Goal: Task Accomplishment & Management: Manage account settings

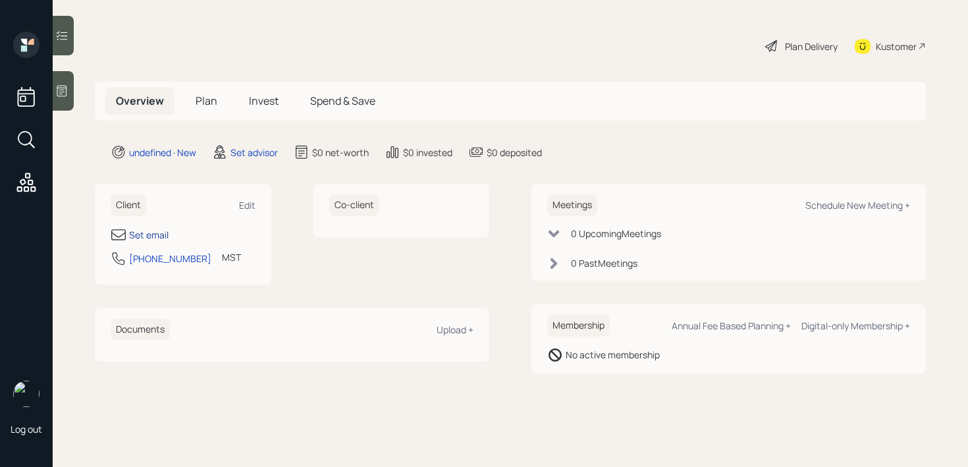
click at [159, 233] on div "Set email" at bounding box center [149, 235] width 40 height 14
select select "America/[GEOGRAPHIC_DATA]"
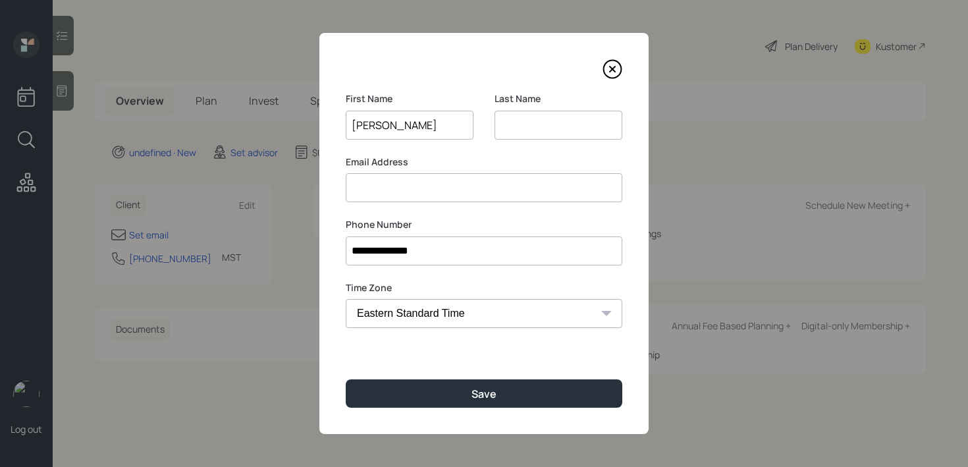
type input "[PERSON_NAME]"
type input "h"
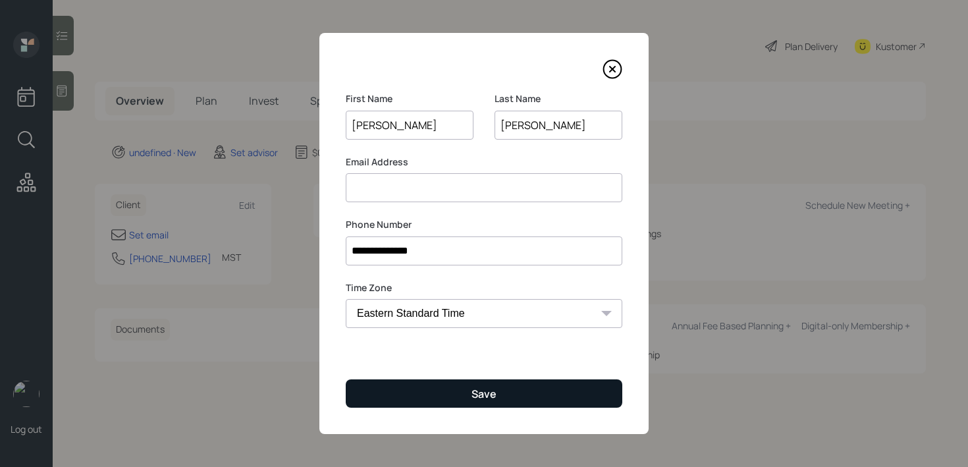
type input "[PERSON_NAME]"
click at [482, 387] on div "Save" at bounding box center [484, 394] width 25 height 14
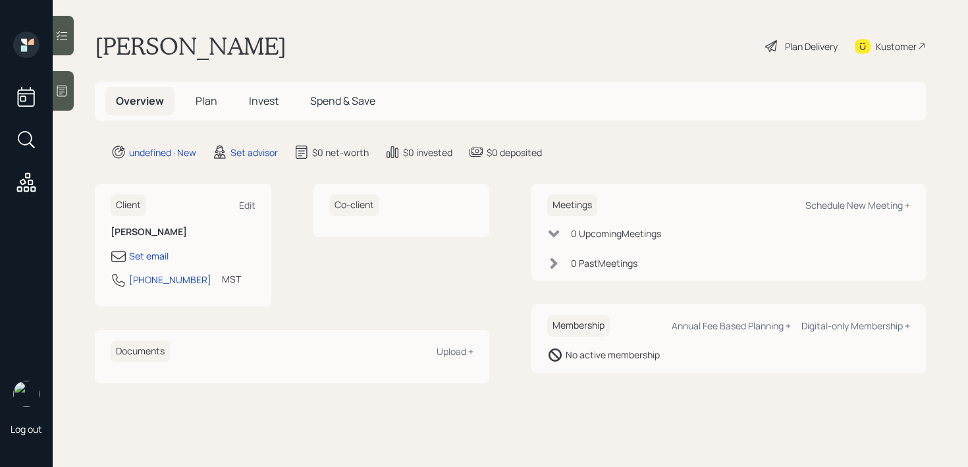
click at [56, 80] on div at bounding box center [63, 91] width 21 height 40
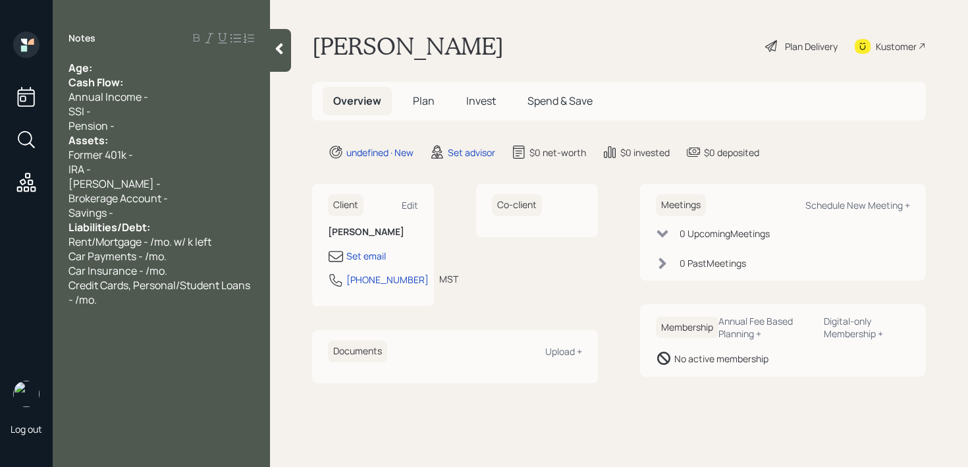
click at [128, 70] on div "Age:" at bounding box center [162, 68] width 186 height 14
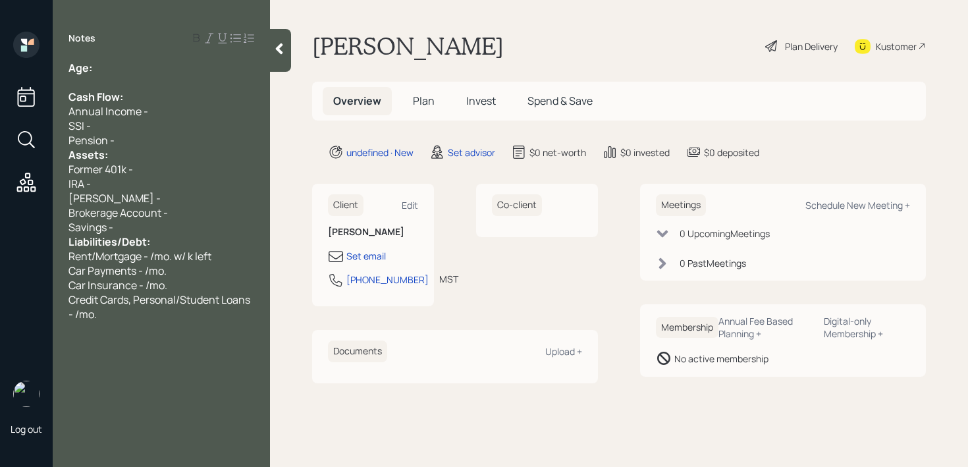
click at [147, 137] on div "Pension -" at bounding box center [162, 140] width 186 height 14
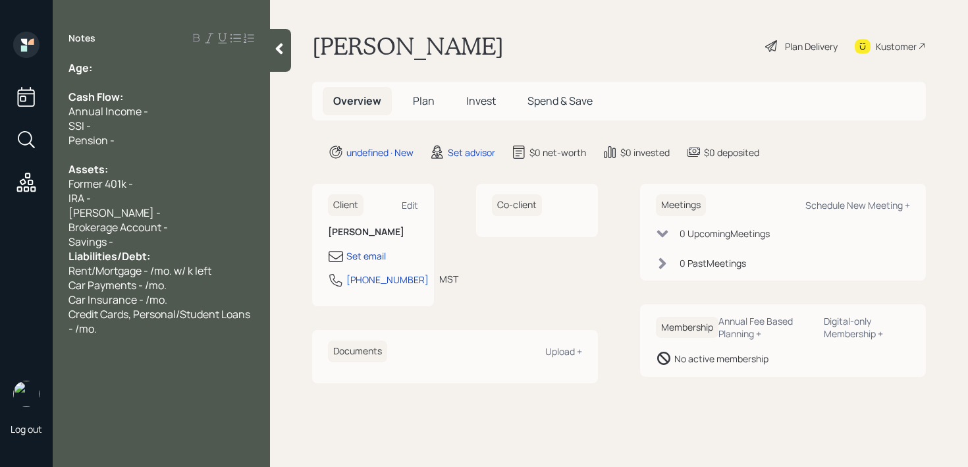
click at [138, 244] on div "Savings -" at bounding box center [162, 242] width 186 height 14
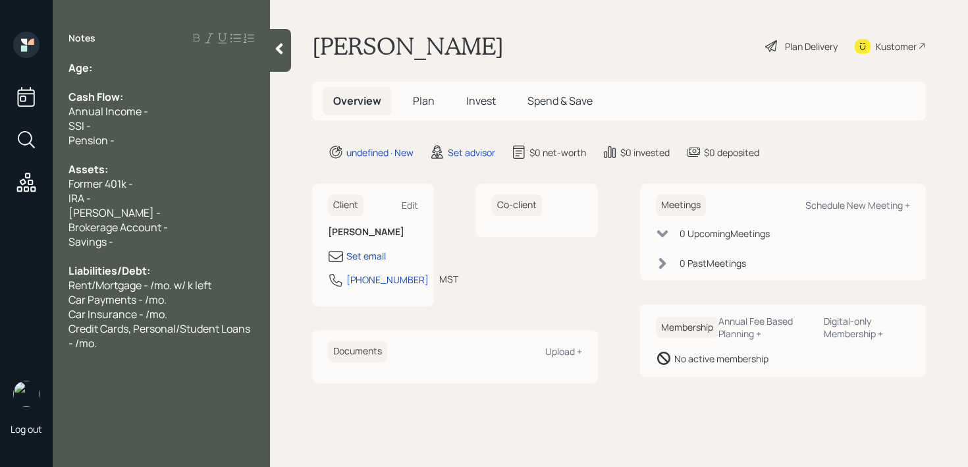
click at [109, 67] on div "Age:" at bounding box center [162, 68] width 186 height 14
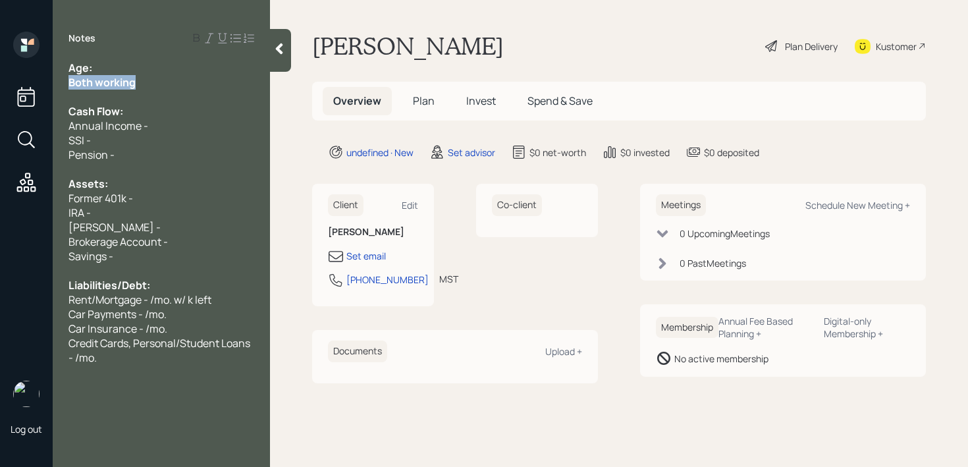
drag, startPoint x: 172, startPoint y: 82, endPoint x: 0, endPoint y: 82, distance: 172.0
click at [0, 82] on div "Log out Notes Age: Both working Cash Flow: Annual Income - SSI - Pension - Asse…" at bounding box center [484, 233] width 968 height 467
click at [180, 105] on div "Cash Flow:" at bounding box center [162, 111] width 186 height 14
click at [176, 73] on div "Age:" at bounding box center [162, 68] width 186 height 14
click at [106, 69] on span "Age: [DEMOGRAPHIC_DATA] & 66" at bounding box center [155, 68] width 172 height 14
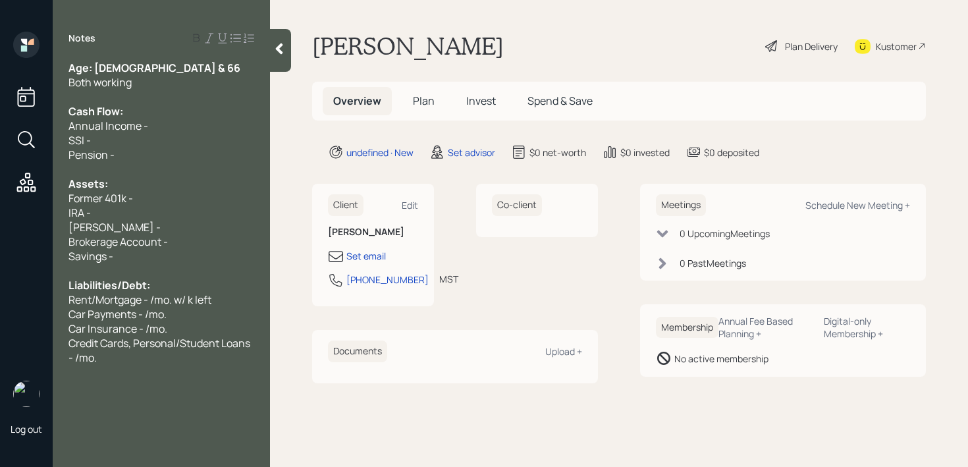
click at [126, 74] on span "Age: [DEMOGRAPHIC_DATA] & 66" at bounding box center [155, 68] width 172 height 14
click at [136, 71] on div "Age: [DEMOGRAPHIC_DATA] & 66" at bounding box center [162, 68] width 186 height 14
click at [196, 82] on div "Both working" at bounding box center [162, 82] width 186 height 14
click at [153, 74] on div "Age: [DEMOGRAPHIC_DATA] & 63" at bounding box center [162, 68] width 186 height 14
drag, startPoint x: 150, startPoint y: 62, endPoint x: 94, endPoint y: 63, distance: 56.7
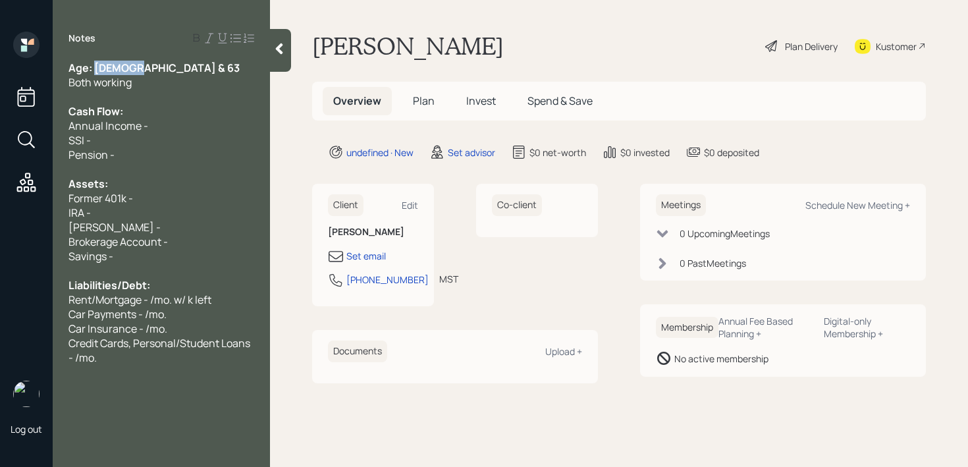
click at [94, 63] on div "Age: [DEMOGRAPHIC_DATA] & 63" at bounding box center [162, 68] width 186 height 14
click at [155, 70] on div "Age: [DEMOGRAPHIC_DATA] & 63" at bounding box center [162, 68] width 186 height 14
click at [164, 80] on div "Both working" at bounding box center [162, 82] width 186 height 14
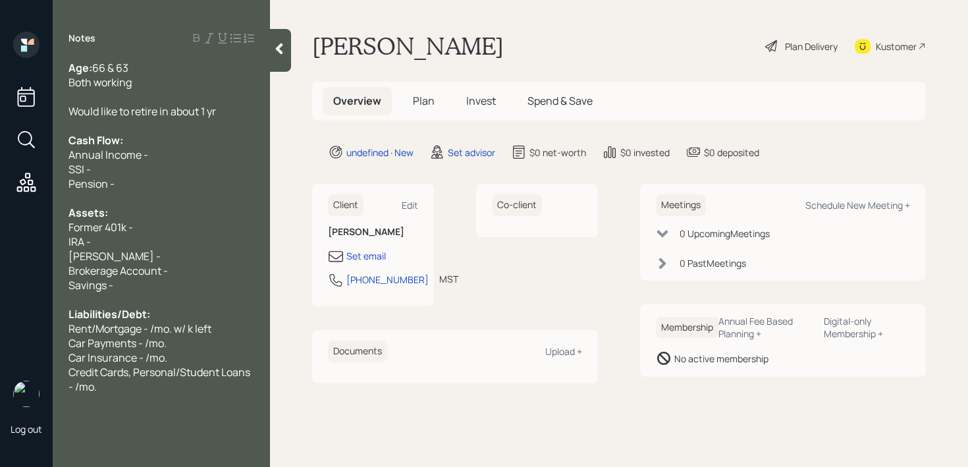
click at [195, 184] on div "Pension -" at bounding box center [162, 184] width 186 height 14
click at [194, 224] on div "Former 401k -" at bounding box center [162, 227] width 186 height 14
click at [122, 254] on div "[PERSON_NAME] -" at bounding box center [162, 256] width 186 height 14
click at [130, 244] on div "IRA -" at bounding box center [162, 242] width 186 height 14
drag, startPoint x: 138, startPoint y: 229, endPoint x: 0, endPoint y: 229, distance: 137.7
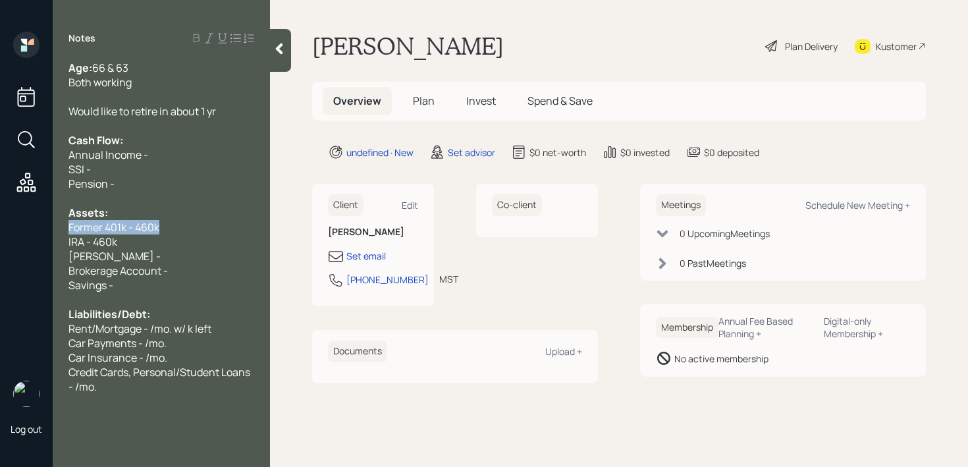
click at [0, 229] on div "Log out Notes Age: [DEMOGRAPHIC_DATA] & 63 Both working Would like to retire in…" at bounding box center [484, 233] width 968 height 467
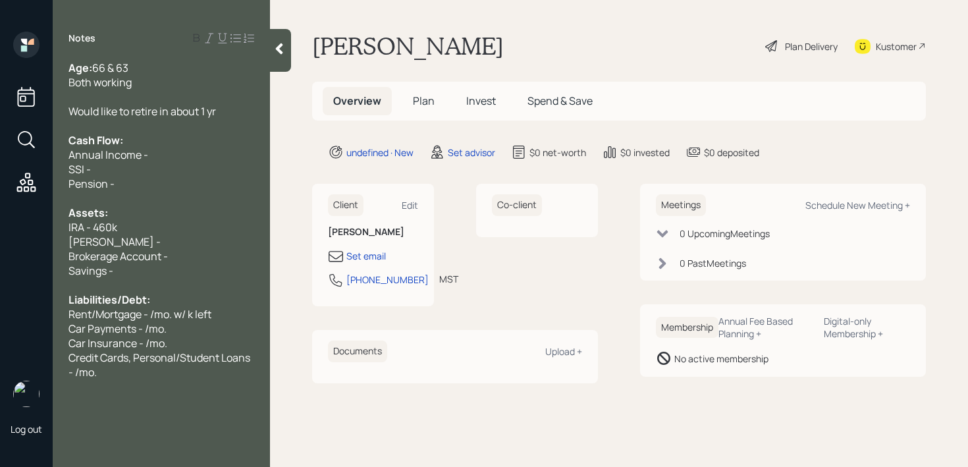
click at [131, 232] on div "IRA - 460k" at bounding box center [162, 227] width 186 height 14
click at [132, 240] on div "[PERSON_NAME] -" at bounding box center [162, 242] width 186 height 14
click at [132, 391] on div "Notes Age: [DEMOGRAPHIC_DATA] & 63 Both working Would like to retire in about 1…" at bounding box center [161, 242] width 217 height 420
click at [140, 370] on div "Credit Cards, Personal/Student Loans - /mo." at bounding box center [162, 364] width 186 height 29
click at [184, 240] on div "[PERSON_NAME] - k" at bounding box center [162, 242] width 186 height 14
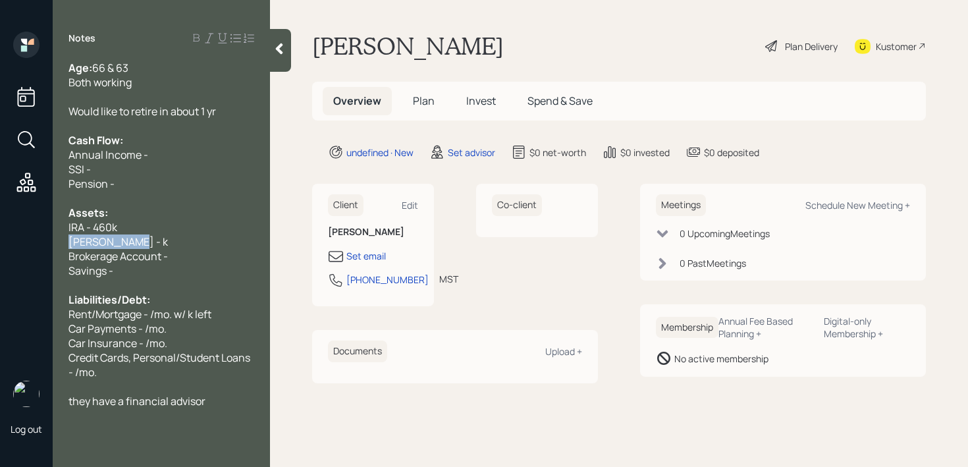
drag, startPoint x: 183, startPoint y: 240, endPoint x: 0, endPoint y: 240, distance: 183.2
click at [0, 240] on div "Log out Notes Age: [DEMOGRAPHIC_DATA] & 63 Both working Would like to retire in…" at bounding box center [484, 233] width 968 height 467
click at [136, 245] on div "[PERSON_NAME] - k" at bounding box center [162, 242] width 186 height 14
click at [136, 267] on div "Savings -" at bounding box center [162, 271] width 186 height 14
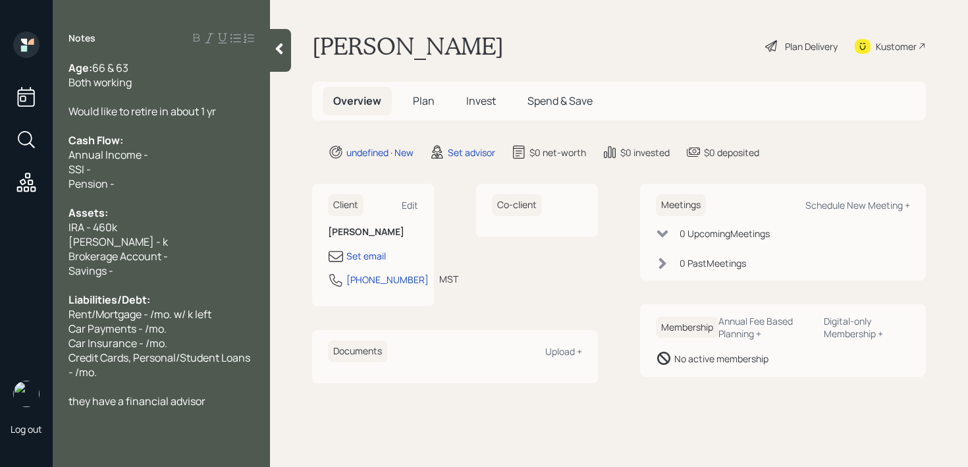
click at [148, 339] on span "Car Insurance - /mo." at bounding box center [118, 343] width 99 height 14
drag, startPoint x: 115, startPoint y: 364, endPoint x: 63, endPoint y: 319, distance: 69.1
click at [63, 319] on div "Age: [DEMOGRAPHIC_DATA] & 63 Both working Would like to retire in about 1 yr Ca…" at bounding box center [161, 235] width 217 height 348
click at [111, 365] on div "Credit Cards, Personal/Student Loans - /mo." at bounding box center [162, 364] width 186 height 29
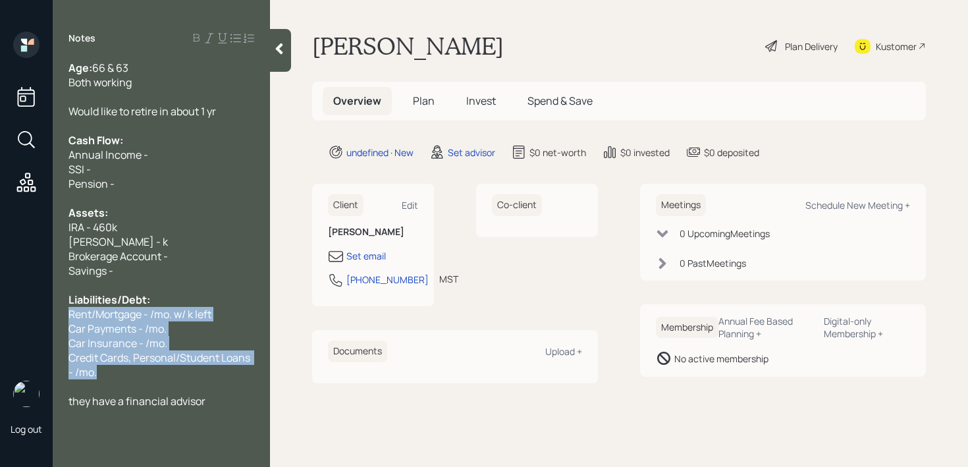
drag, startPoint x: 111, startPoint y: 372, endPoint x: 69, endPoint y: 314, distance: 71.2
click at [69, 314] on div "Age: [DEMOGRAPHIC_DATA] & 63 Both working Would like to retire in about 1 yr Ca…" at bounding box center [161, 235] width 217 height 348
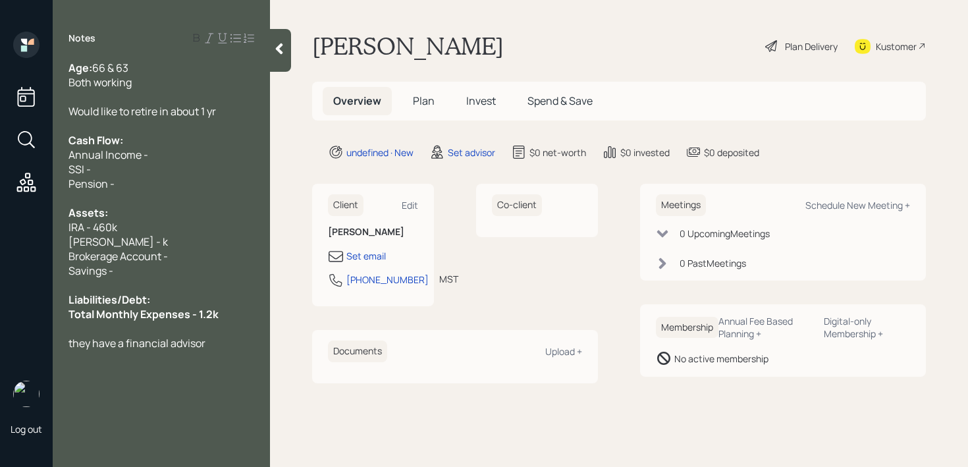
click at [202, 312] on span "Total Monthly Expenses - 1.2k" at bounding box center [144, 314] width 150 height 14
drag, startPoint x: 226, startPoint y: 318, endPoint x: 51, endPoint y: 318, distance: 174.6
click at [51, 318] on div "Log out Notes Age: [DEMOGRAPHIC_DATA] & 63 Both working Would like to retire in…" at bounding box center [484, 233] width 968 height 467
click at [127, 304] on span "Liabilities/Debt:" at bounding box center [110, 300] width 82 height 14
click at [146, 277] on div "Savings -" at bounding box center [162, 271] width 186 height 14
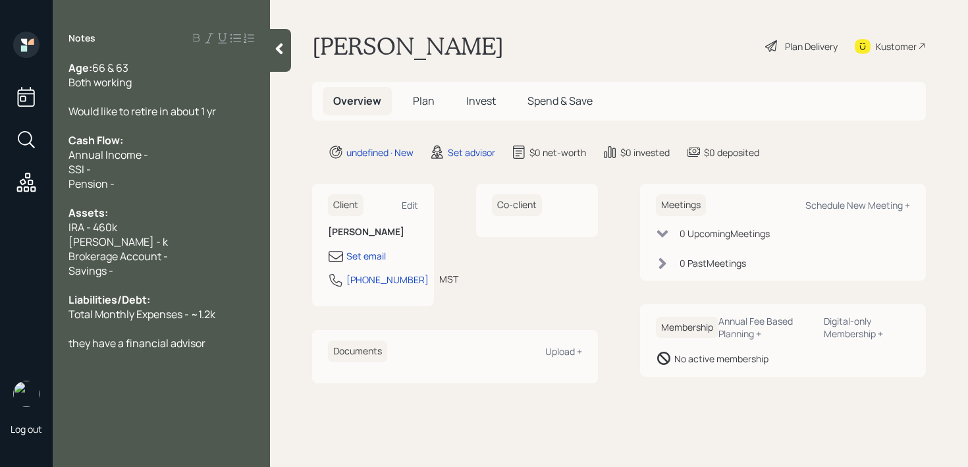
click at [151, 262] on span "Brokerage Account -" at bounding box center [118, 256] width 99 height 14
drag, startPoint x: 167, startPoint y: 262, endPoint x: 78, endPoint y: 262, distance: 89.6
click at [78, 262] on span "Brokerage Account -" at bounding box center [118, 256] width 99 height 14
click at [121, 259] on span "Brokerage Account -" at bounding box center [118, 256] width 99 height 14
drag, startPoint x: 155, startPoint y: 246, endPoint x: 0, endPoint y: 246, distance: 155.5
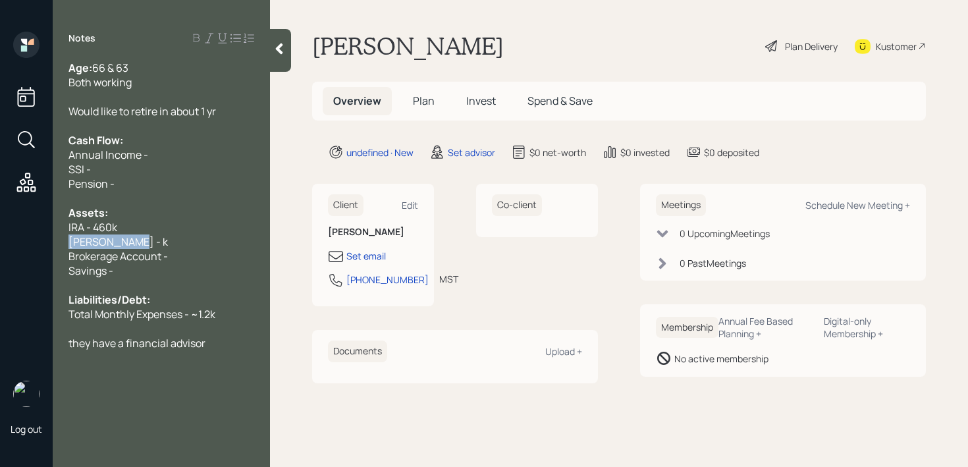
click at [0, 246] on div "Log out Notes Age: [DEMOGRAPHIC_DATA] & 63 Both working Would like to retire in…" at bounding box center [484, 233] width 968 height 467
click at [136, 246] on div "[PERSON_NAME] - k" at bounding box center [162, 242] width 186 height 14
click at [183, 248] on div "[PERSON_NAME] - k" at bounding box center [162, 242] width 186 height 14
click at [188, 269] on div "Savings -" at bounding box center [162, 271] width 186 height 14
click at [193, 264] on div "Savings -" at bounding box center [162, 271] width 186 height 14
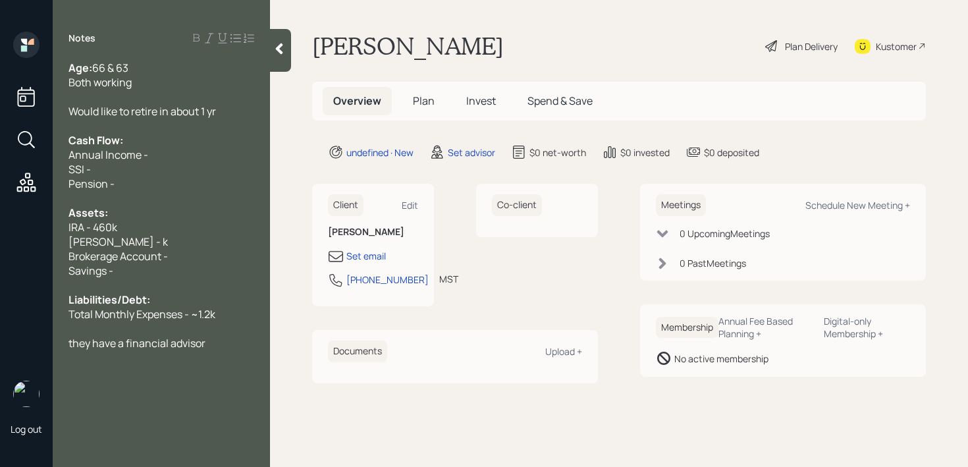
click at [195, 259] on div "Brokerage Account -" at bounding box center [162, 256] width 186 height 14
click at [223, 262] on div "Brokerage Account -" at bounding box center [162, 256] width 186 height 14
click at [223, 272] on div "Savings -" at bounding box center [162, 271] width 186 height 14
click at [202, 212] on div "Assets:" at bounding box center [162, 213] width 186 height 14
click at [183, 243] on div "[PERSON_NAME] - k" at bounding box center [162, 242] width 186 height 14
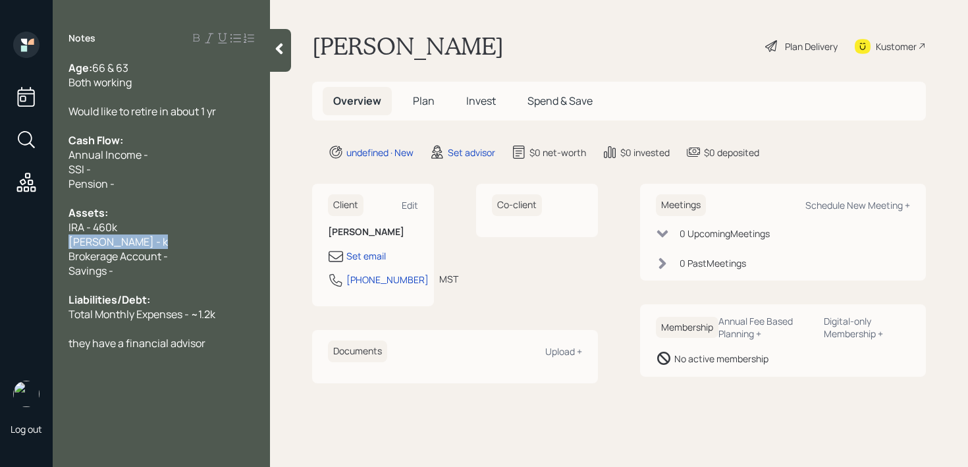
drag, startPoint x: 183, startPoint y: 243, endPoint x: 61, endPoint y: 243, distance: 121.9
click at [61, 243] on div "Age: [DEMOGRAPHIC_DATA] & 63 Both working Would like to retire in about 1 yr Ca…" at bounding box center [161, 206] width 217 height 290
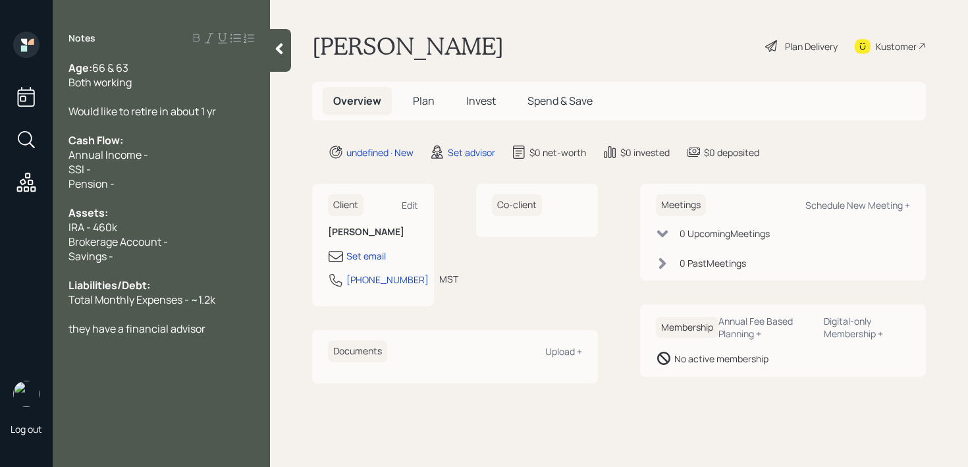
click at [171, 144] on div "Cash Flow:" at bounding box center [162, 140] width 186 height 14
click at [173, 162] on div "SSI -" at bounding box center [162, 169] width 186 height 14
click at [187, 157] on div "Annual Income -" at bounding box center [162, 155] width 186 height 14
drag, startPoint x: 132, startPoint y: 183, endPoint x: 55, endPoint y: 171, distance: 78.7
click at [55, 171] on div "Age: [DEMOGRAPHIC_DATA] & 63 Both working Would like to retire in about 1 yr Ca…" at bounding box center [161, 198] width 217 height 275
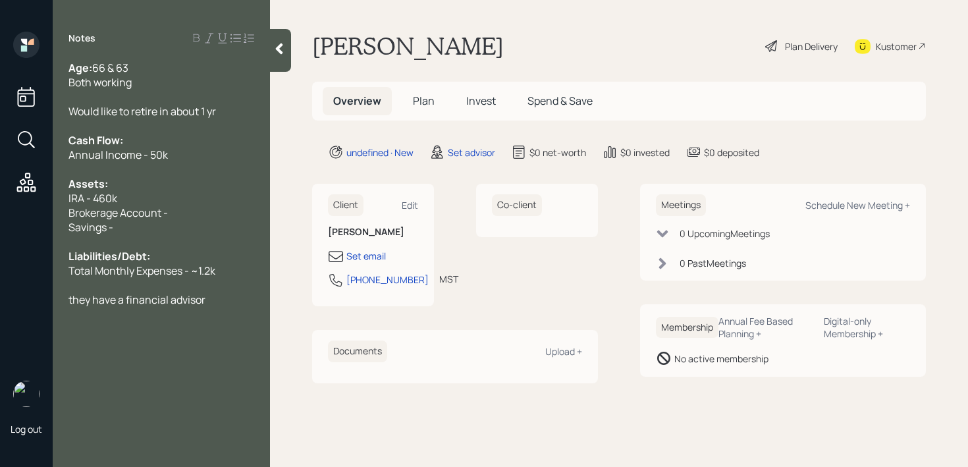
click at [121, 212] on span "Brokerage Account -" at bounding box center [118, 213] width 99 height 14
click at [123, 255] on span "Liabilities/Debt:" at bounding box center [110, 256] width 82 height 14
click at [132, 232] on div "Savings -" at bounding box center [162, 227] width 186 height 14
drag, startPoint x: 187, startPoint y: 204, endPoint x: 10, endPoint y: 204, distance: 177.2
click at [11, 204] on div "Log out Notes Age: [DEMOGRAPHIC_DATA] & 63 Both working Would like to retire in…" at bounding box center [484, 233] width 968 height 467
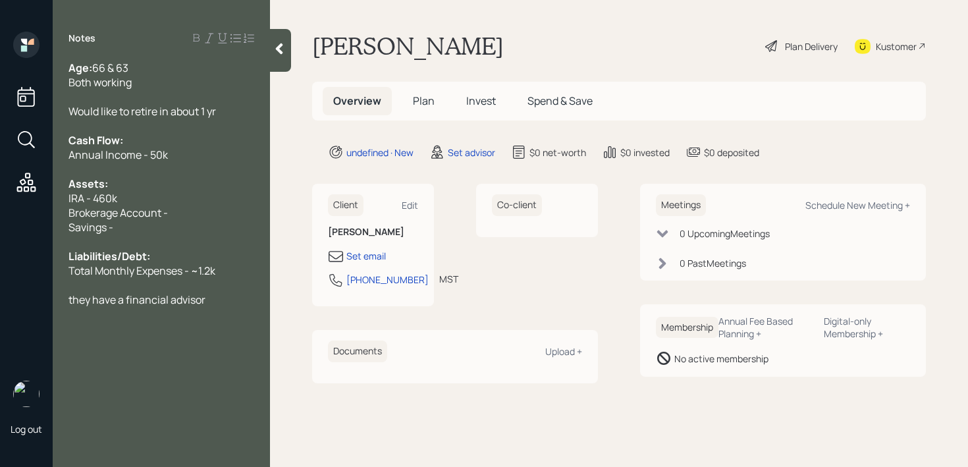
click at [148, 208] on span "Brokerage Account -" at bounding box center [118, 213] width 99 height 14
drag, startPoint x: 180, startPoint y: 208, endPoint x: 13, endPoint y: 211, distance: 167.4
click at [13, 211] on div "Log out Notes Age: [DEMOGRAPHIC_DATA] & 63 Both working Would like to retire in…" at bounding box center [484, 233] width 968 height 467
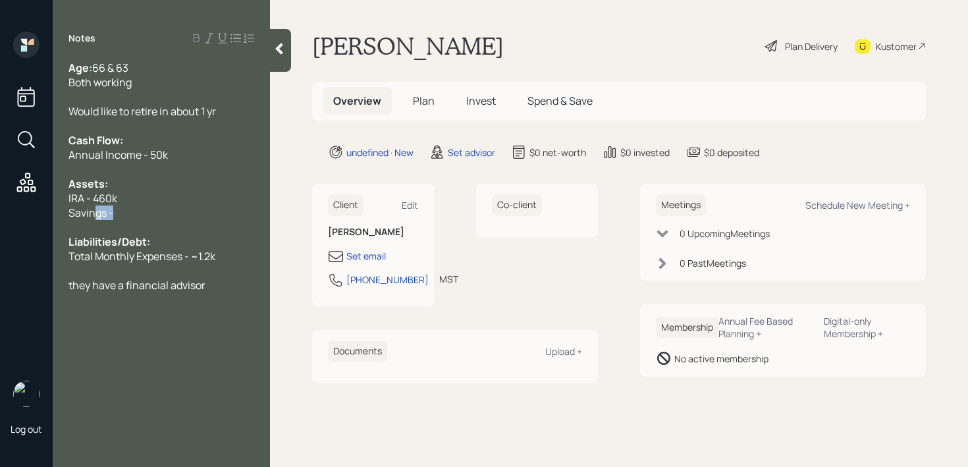
drag, startPoint x: 161, startPoint y: 217, endPoint x: 0, endPoint y: 215, distance: 160.8
click at [0, 217] on div "Log out Notes Age: [DEMOGRAPHIC_DATA] & 63 Both working Would like to retire in…" at bounding box center [484, 233] width 968 height 467
click at [274, 65] on div at bounding box center [280, 50] width 21 height 43
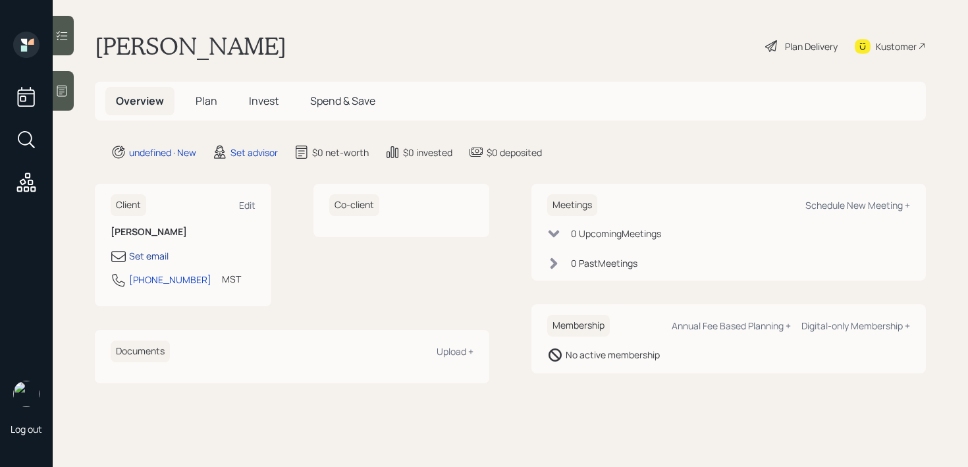
click at [156, 262] on div "Set email" at bounding box center [149, 256] width 40 height 14
select select "America/[GEOGRAPHIC_DATA]"
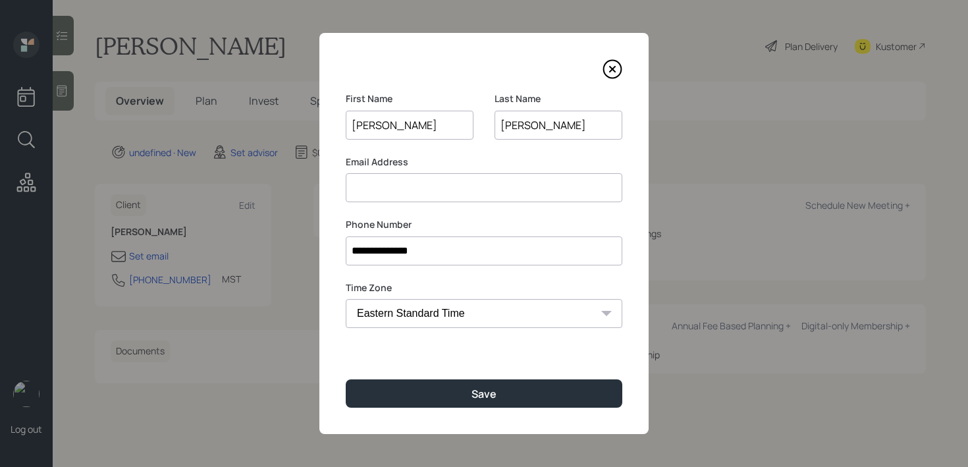
click at [427, 184] on input at bounding box center [484, 187] width 277 height 29
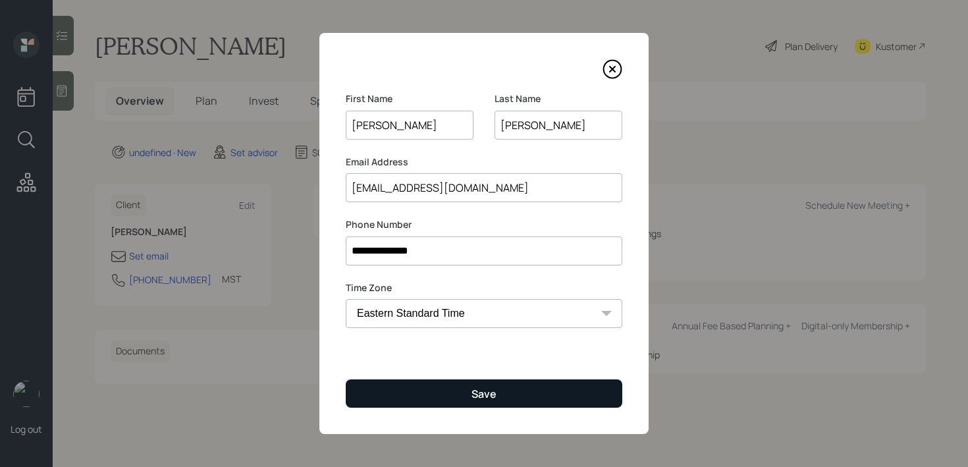
type input "[EMAIL_ADDRESS][DOMAIN_NAME]"
click at [530, 393] on button "Save" at bounding box center [484, 393] width 277 height 28
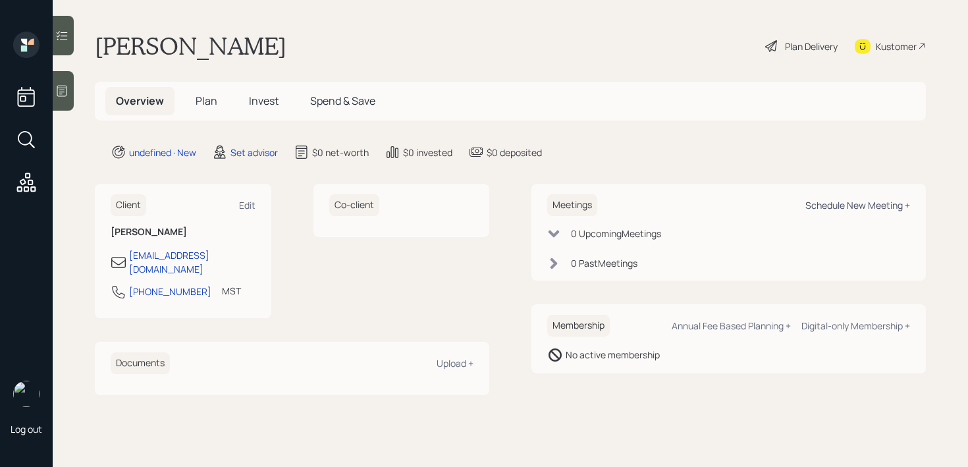
click at [841, 206] on div "Schedule New Meeting +" at bounding box center [858, 205] width 105 height 13
select select "round-[PERSON_NAME]"
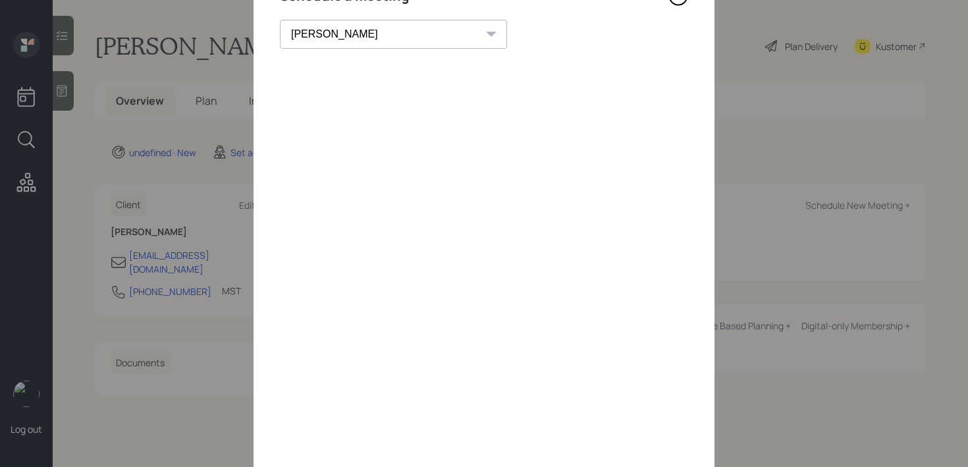
scroll to position [63, 0]
click at [683, 1] on icon at bounding box center [679, 7] width 20 height 20
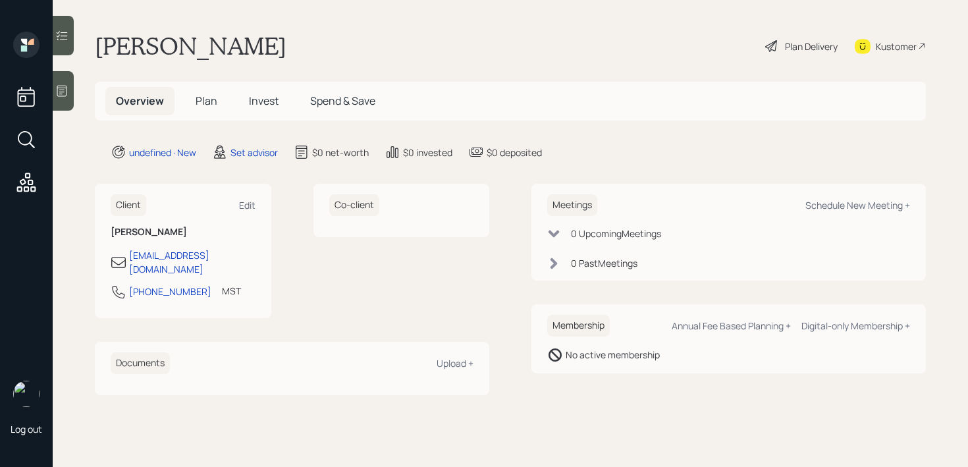
click at [882, 43] on div "Kustomer" at bounding box center [896, 47] width 41 height 14
click at [69, 92] on div at bounding box center [63, 91] width 21 height 40
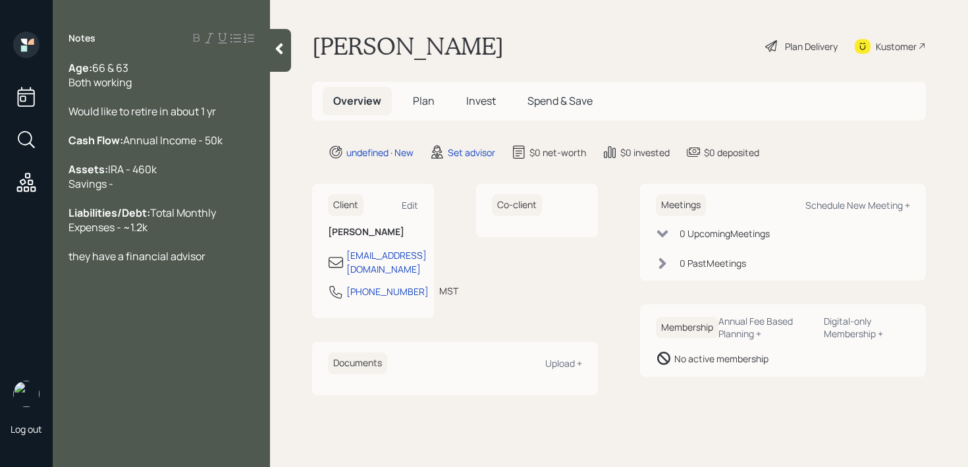
click at [173, 191] on div "Assets: IRA - 460k Savings -" at bounding box center [162, 176] width 186 height 29
drag, startPoint x: 155, startPoint y: 210, endPoint x: 0, endPoint y: 210, distance: 154.8
click at [0, 210] on div "Log out Notes Age: [DEMOGRAPHIC_DATA] & 63 Both working Would like to retire in…" at bounding box center [484, 233] width 968 height 467
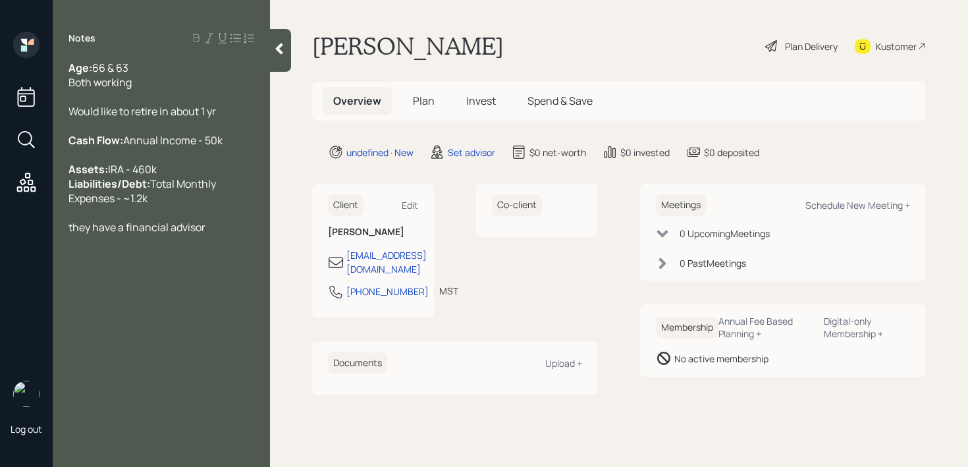
click at [208, 107] on span "Would like to retire in about 1 yr" at bounding box center [143, 111] width 148 height 14
click at [240, 107] on div "Would like to retire in about 1 yr" at bounding box center [162, 111] width 186 height 14
click at [169, 96] on div at bounding box center [162, 97] width 186 height 14
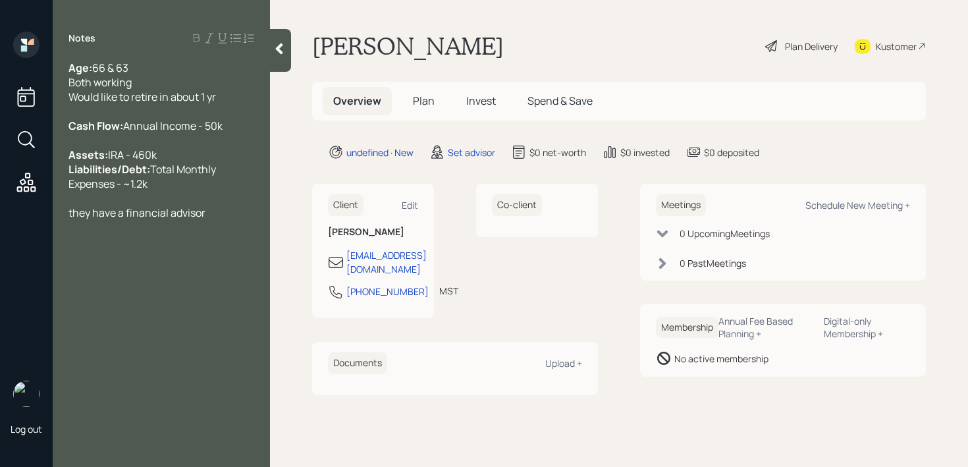
click at [220, 98] on div "Would like to retire in about 1 yr" at bounding box center [162, 97] width 186 height 14
click at [215, 220] on div "they have a financial advisor" at bounding box center [162, 213] width 186 height 14
click at [72, 220] on span "they have a financial advisor" at bounding box center [137, 213] width 137 height 14
click at [218, 220] on div "They have a financial advisor" at bounding box center [162, 213] width 186 height 14
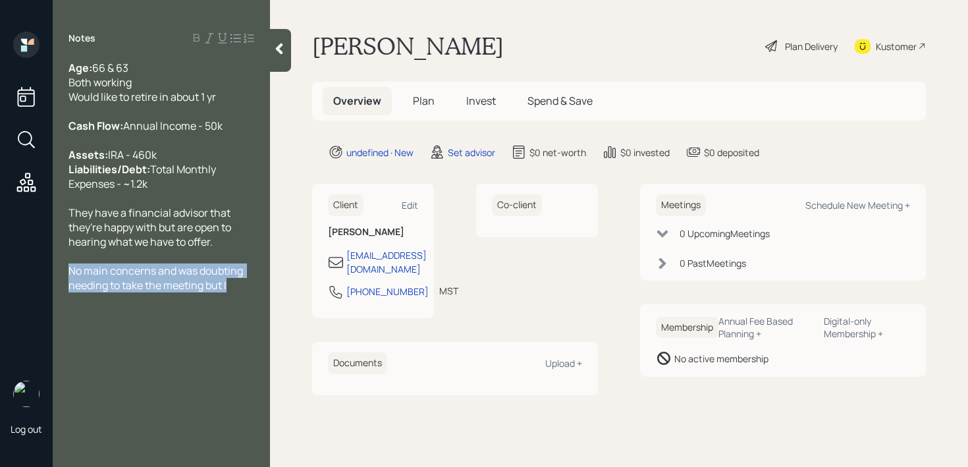
drag, startPoint x: 252, startPoint y: 333, endPoint x: 44, endPoint y: 316, distance: 208.3
click at [44, 316] on div "Log out Notes Age: [DEMOGRAPHIC_DATA] & 63 Both working Would like to retire in…" at bounding box center [484, 233] width 968 height 467
copy span "No main concerns and was doubting needing to take the meeting but I"
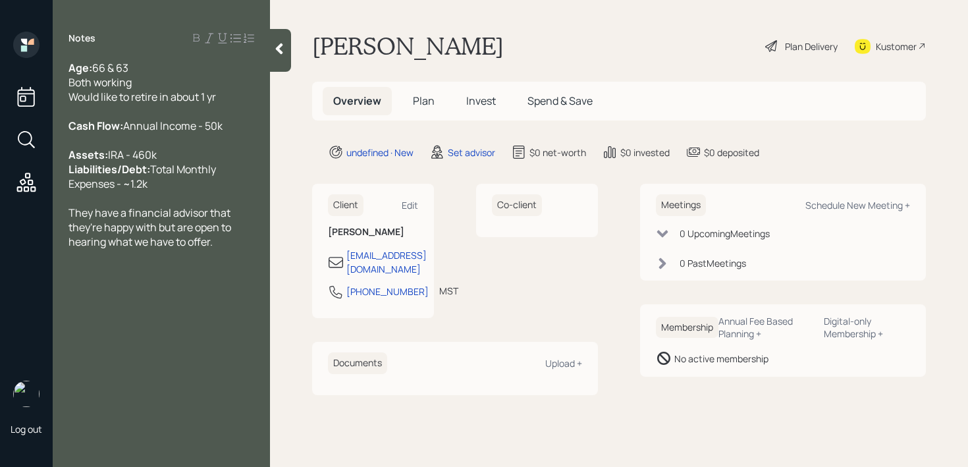
click at [68, 254] on div "Age: [DEMOGRAPHIC_DATA] & 63 Both working Would like to retire in about 1 yr Ca…" at bounding box center [161, 169] width 217 height 217
click at [70, 249] on span "They have a financial advisor that they're happy with but are open to hearing w…" at bounding box center [151, 227] width 165 height 43
drag, startPoint x: 111, startPoint y: 271, endPoint x: 104, endPoint y: 271, distance: 7.2
click at [104, 271] on span "No main concerns and was doubting needing to take the meeting. They have a fina…" at bounding box center [157, 242] width 177 height 72
click at [106, 271] on span "No main concerns and was doubting needing to take the meeting. They have a fina…" at bounding box center [157, 242] width 177 height 72
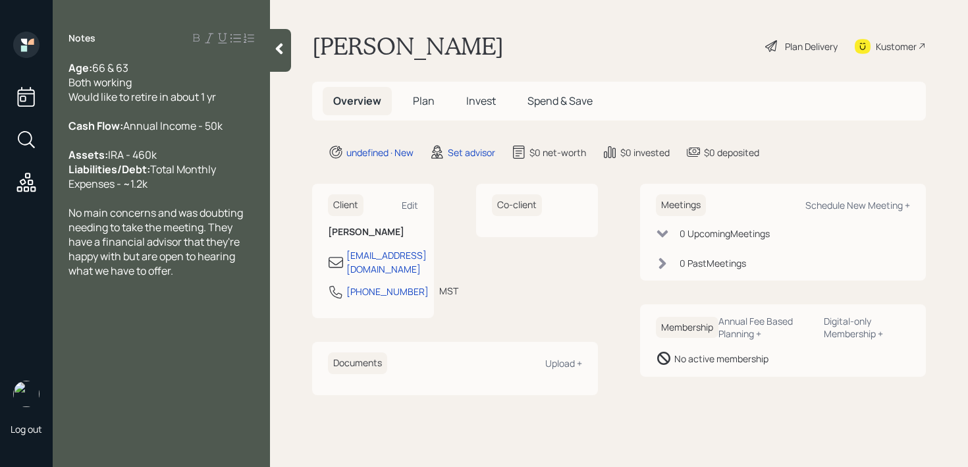
click at [196, 278] on div "No main concerns and was doubting needing to take the meeting. They have a fina…" at bounding box center [162, 242] width 186 height 72
click at [163, 162] on div "Assets: IRA - 460k" at bounding box center [162, 155] width 186 height 14
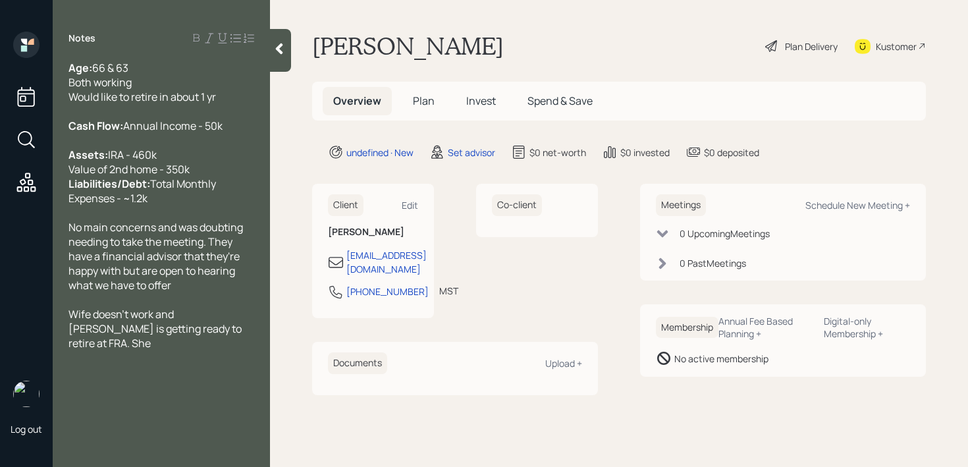
click at [243, 350] on div "Wife doesn't work and [PERSON_NAME] is getting ready to retire at FRA. She" at bounding box center [162, 328] width 186 height 43
click at [215, 365] on span "Wife doesn't work and [PERSON_NAME] is getting ready to retire at FRA. Forgot t…" at bounding box center [160, 336] width 182 height 58
click at [222, 350] on div "Wife doesn't work and [PERSON_NAME] is getting ready to retire at FRA." at bounding box center [162, 328] width 186 height 43
click at [207, 408] on div at bounding box center [162, 401] width 186 height 14
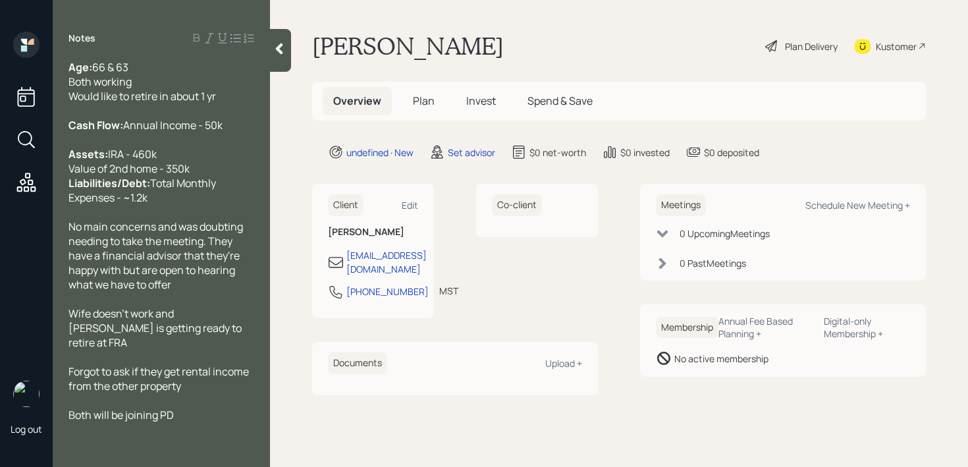
click at [272, 52] on div at bounding box center [280, 50] width 21 height 43
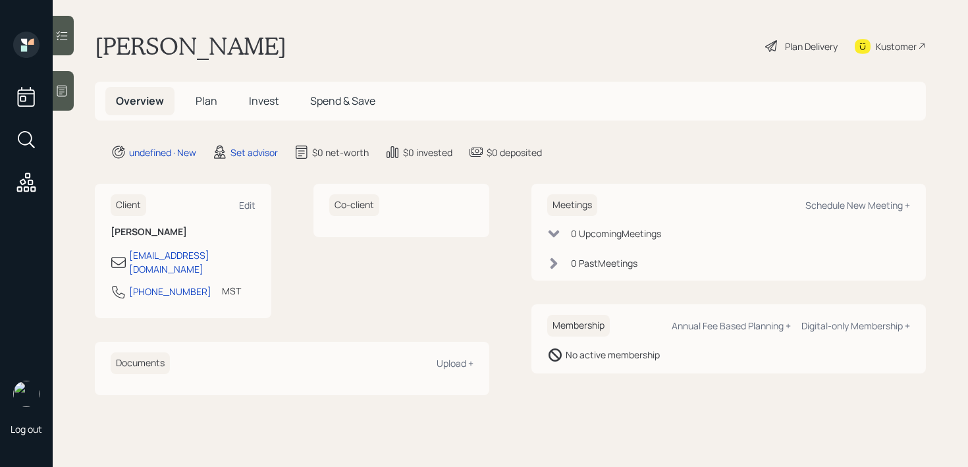
click at [445, 52] on div "[PERSON_NAME] Plan Delivery Kustomer" at bounding box center [510, 46] width 831 height 29
